Goal: Register for event/course

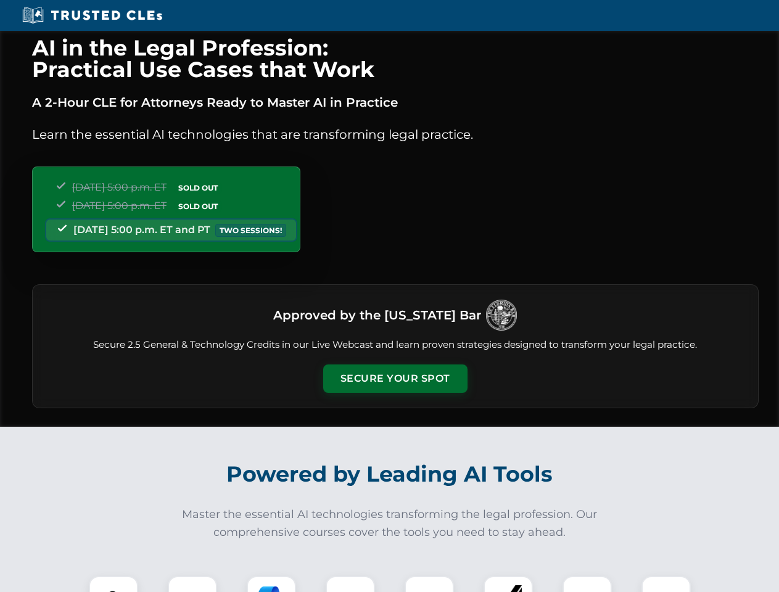
click at [395, 378] on button "Secure Your Spot" at bounding box center [395, 378] width 144 height 28
click at [113, 584] on img at bounding box center [114, 601] width 36 height 36
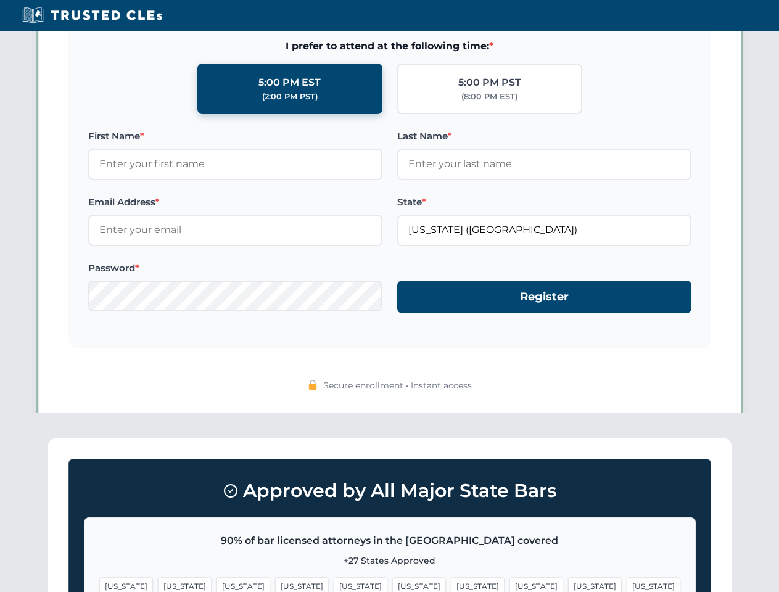
click at [451, 584] on span "[US_STATE]" at bounding box center [478, 586] width 54 height 18
click at [568, 584] on span "[US_STATE]" at bounding box center [595, 586] width 54 height 18
